Goal: Find specific page/section: Find specific page/section

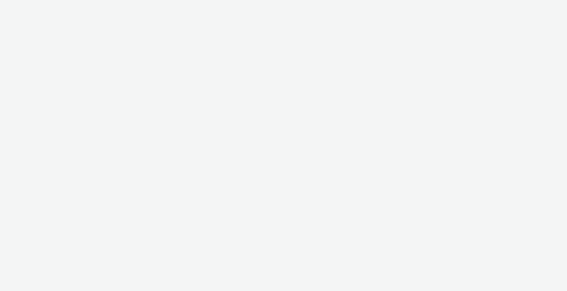
select select "ac009755-aa48-4799-8050-7a339a378eb8"
select select "79162ed7-0017-4339-93b0-3399b708648f"
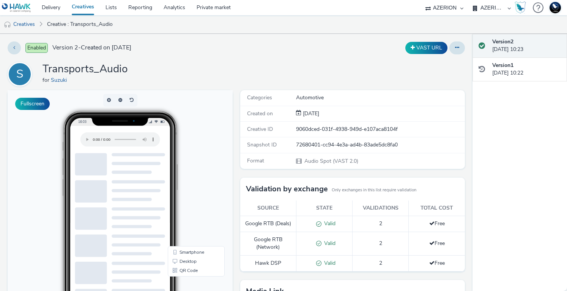
click at [446, 4] on select "75 Media A8 Media Group ABI Media Abkom AB Abovo Ace & Tate Ad-on Media Nordic …" at bounding box center [445, 7] width 46 height 15
select select "43747a01-9d8e-4dea-a0e4-a98d33cfba61"
click at [422, 0] on select "75 Media A8 Media Group ABI Media Abkom AB Abovo Ace & Tate Ad-on Media Nordic …" at bounding box center [445, 7] width 46 height 15
select select "5124110c-5ad7-400f-8241-e8aa575c652d"
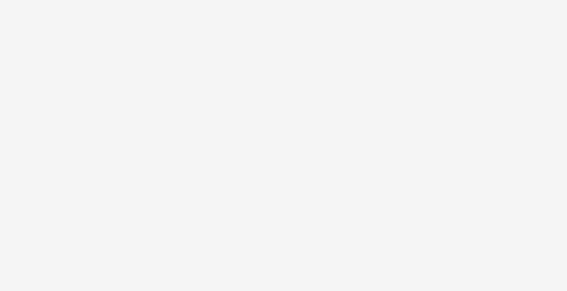
select select "43747a01-9d8e-4dea-a0e4-a98d33cfba61"
select select "5124110c-5ad7-400f-8241-e8aa575c652d"
